Goal: Task Accomplishment & Management: Use online tool/utility

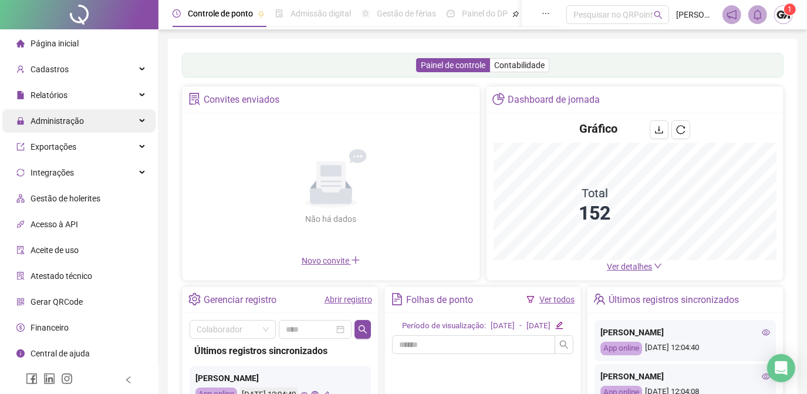
click at [126, 123] on div "Administração" at bounding box center [78, 120] width 153 height 23
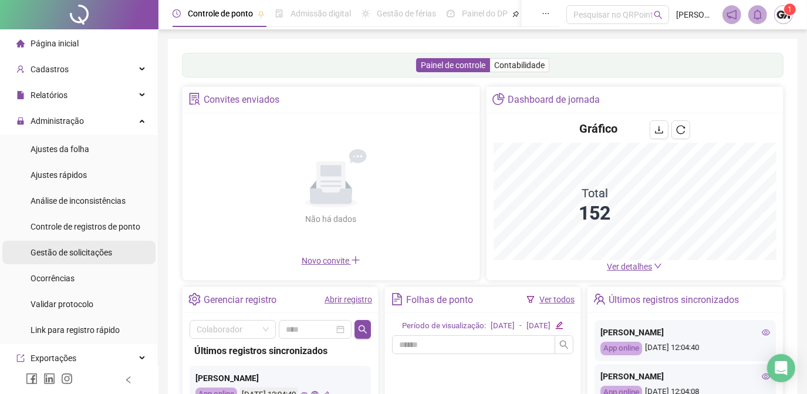
click at [73, 254] on span "Gestão de solicitações" at bounding box center [72, 252] width 82 height 9
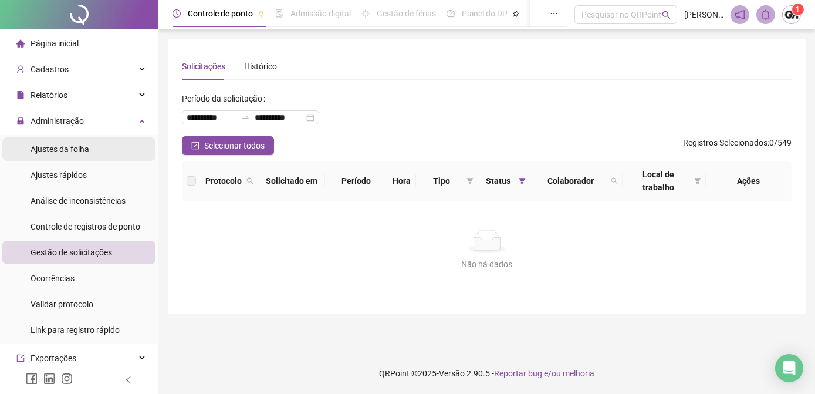
click at [76, 149] on span "Ajustes da folha" at bounding box center [60, 148] width 59 height 9
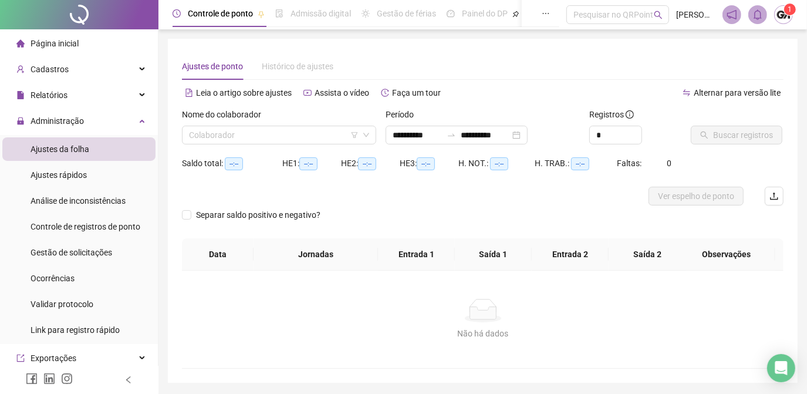
type input "**********"
click at [269, 137] on input "search" at bounding box center [274, 135] width 170 height 18
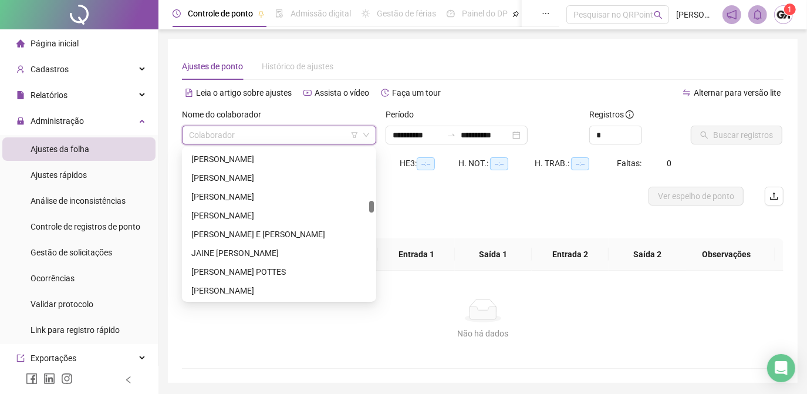
scroll to position [1120, 0]
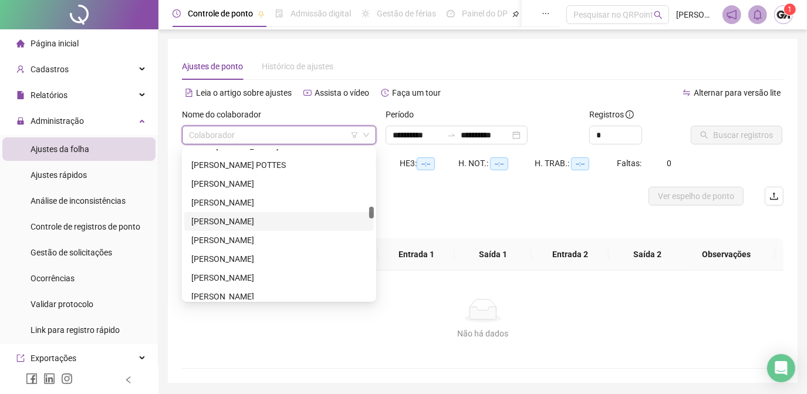
click at [253, 221] on div "[PERSON_NAME]" at bounding box center [278, 221] width 175 height 13
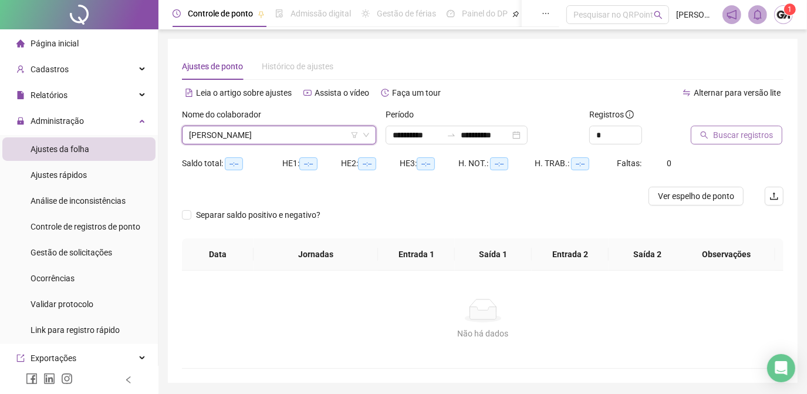
click at [747, 141] on button "Buscar registros" at bounding box center [736, 135] width 92 height 19
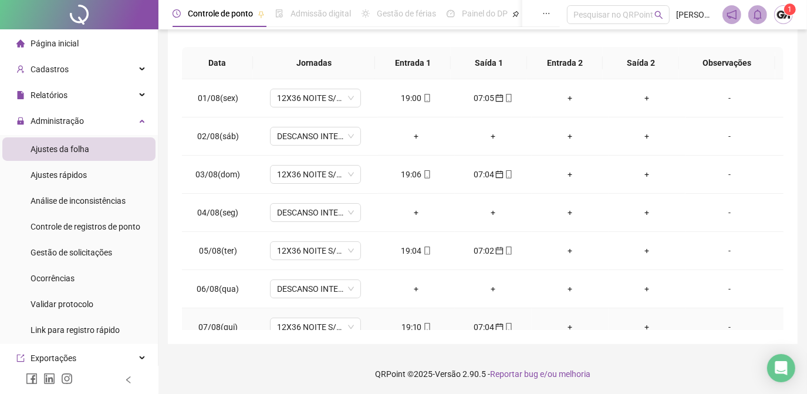
scroll to position [0, 0]
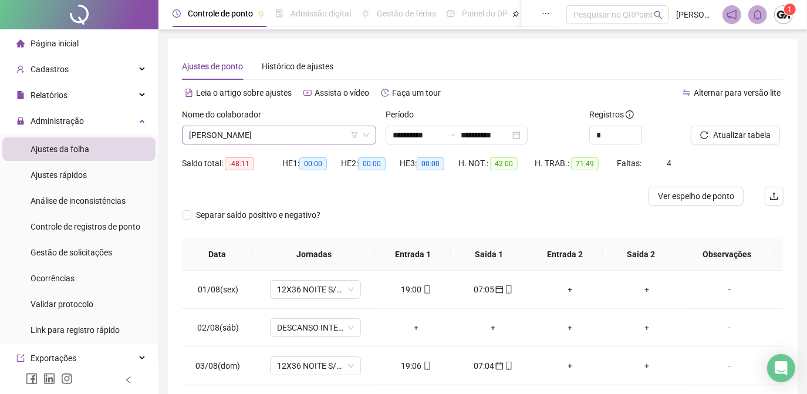
click at [292, 135] on span "[PERSON_NAME]" at bounding box center [279, 135] width 180 height 18
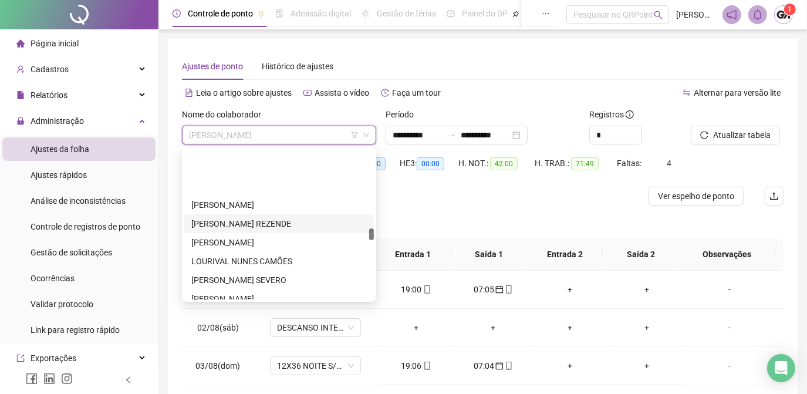
scroll to position [1546, 0]
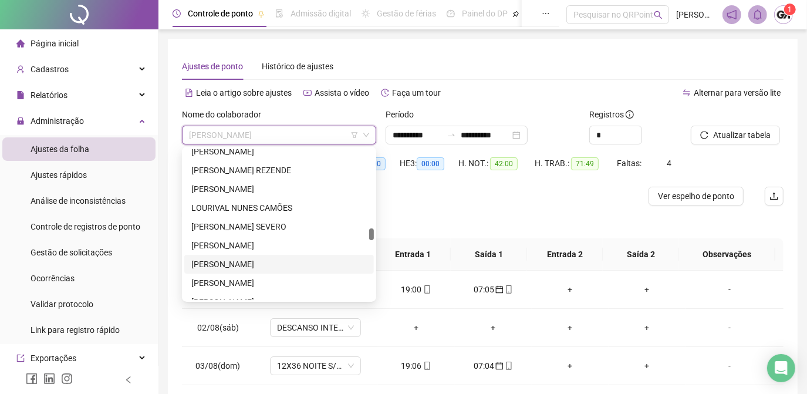
click at [250, 266] on div "[PERSON_NAME]" at bounding box center [278, 264] width 175 height 13
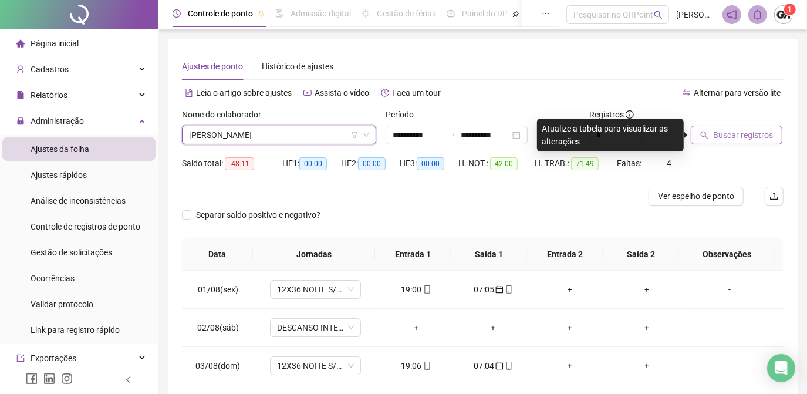
click at [726, 134] on span "Buscar registros" at bounding box center [743, 134] width 60 height 13
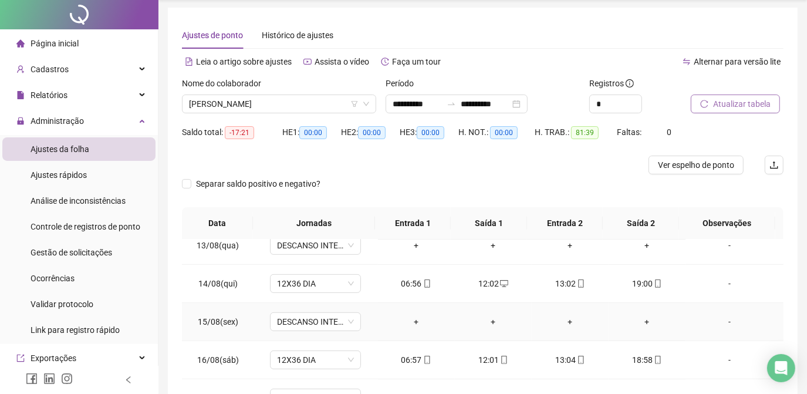
scroll to position [0, 0]
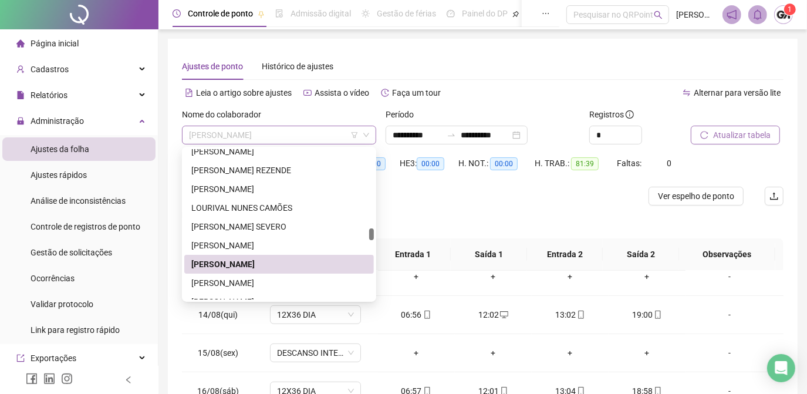
click at [280, 140] on span "[PERSON_NAME]" at bounding box center [279, 135] width 180 height 18
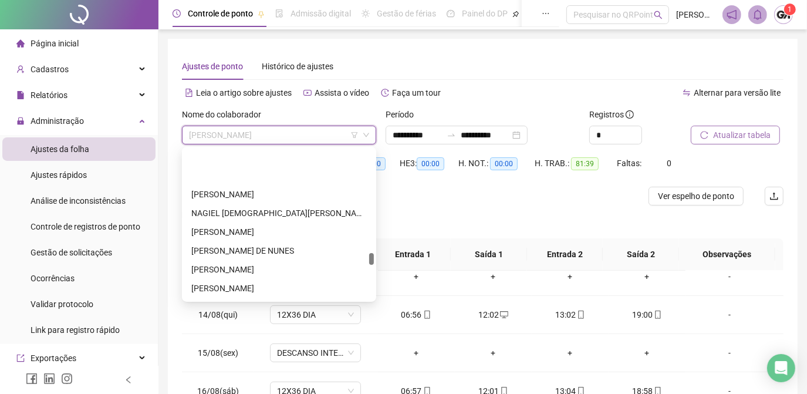
scroll to position [2026, 0]
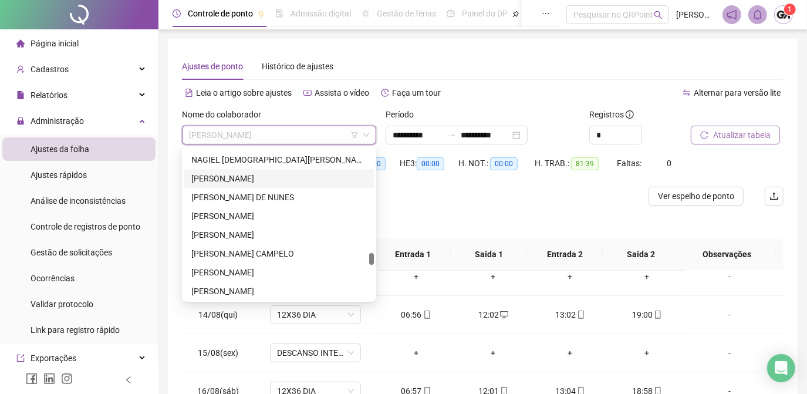
click at [249, 179] on div "[PERSON_NAME]" at bounding box center [278, 178] width 175 height 13
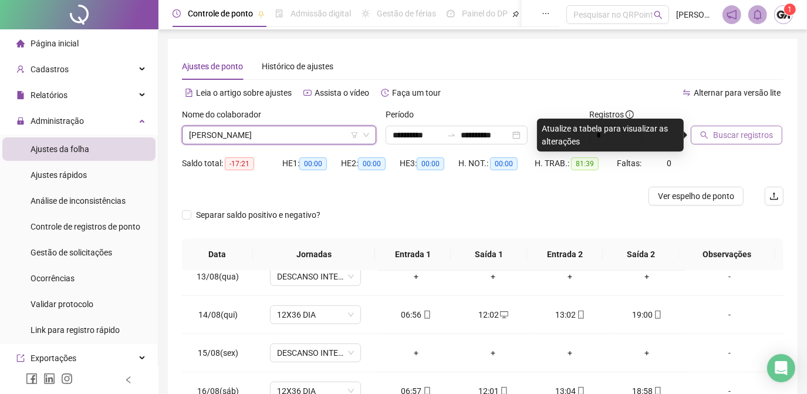
click at [713, 135] on span "Buscar registros" at bounding box center [743, 134] width 60 height 13
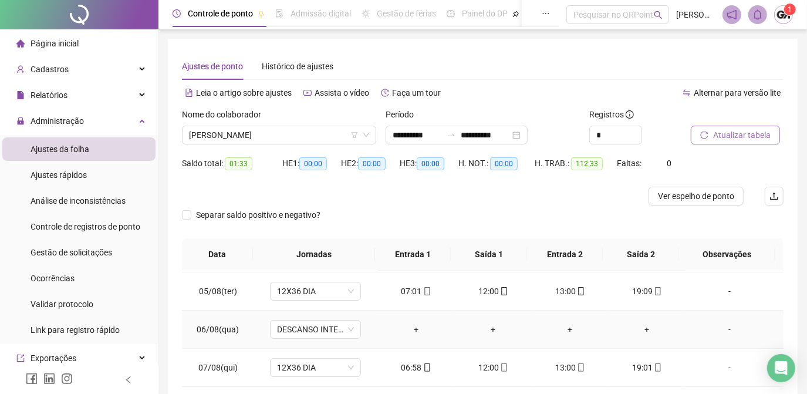
scroll to position [0, 0]
